Goal: Task Accomplishment & Management: Use online tool/utility

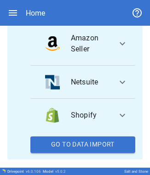
scroll to position [263, 0]
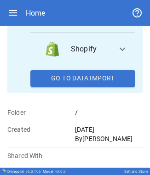
click at [51, 87] on button "Go To Data Import" at bounding box center [82, 78] width 105 height 17
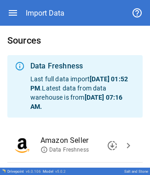
scroll to position [77, 0]
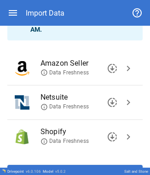
click at [123, 104] on span "chevron_right" at bounding box center [128, 102] width 11 height 11
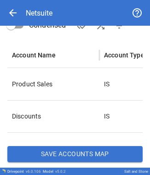
scroll to position [176, 0]
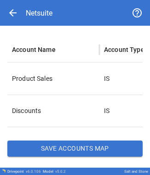
click at [63, 152] on button "Save Accounts Map" at bounding box center [74, 149] width 135 height 17
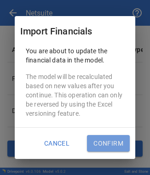
click at [96, 142] on button "Confirm" at bounding box center [108, 143] width 43 height 17
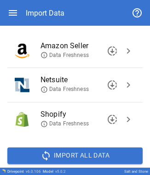
scroll to position [115, 0]
